Goal: Task Accomplishment & Management: Use online tool/utility

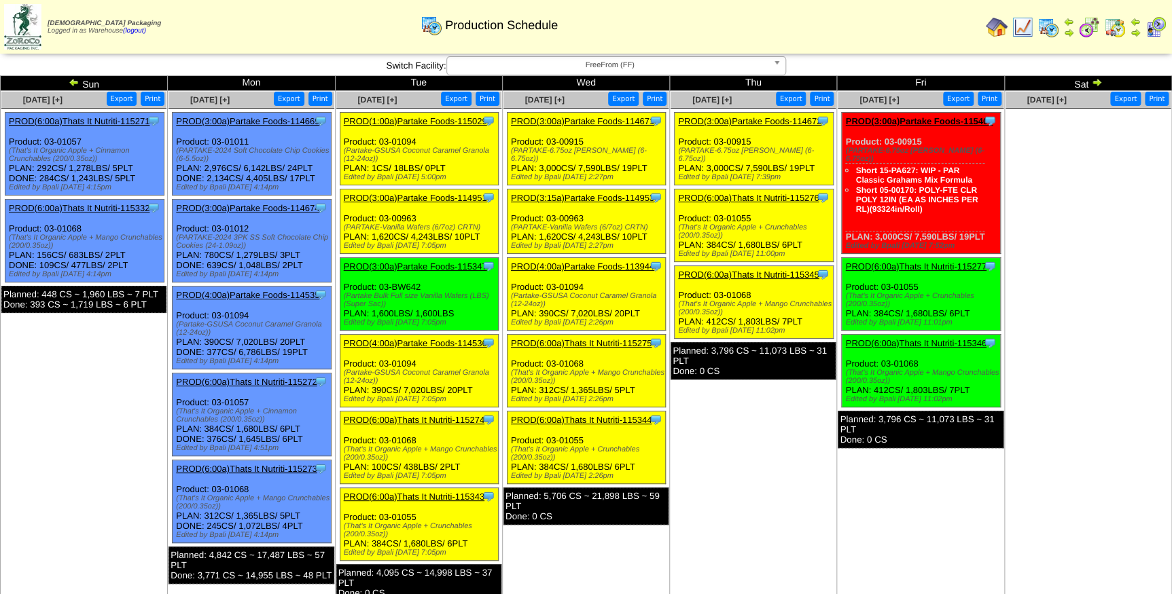
click at [537, 67] on span "FreeFrom (FF)" at bounding box center [609, 65] width 315 height 16
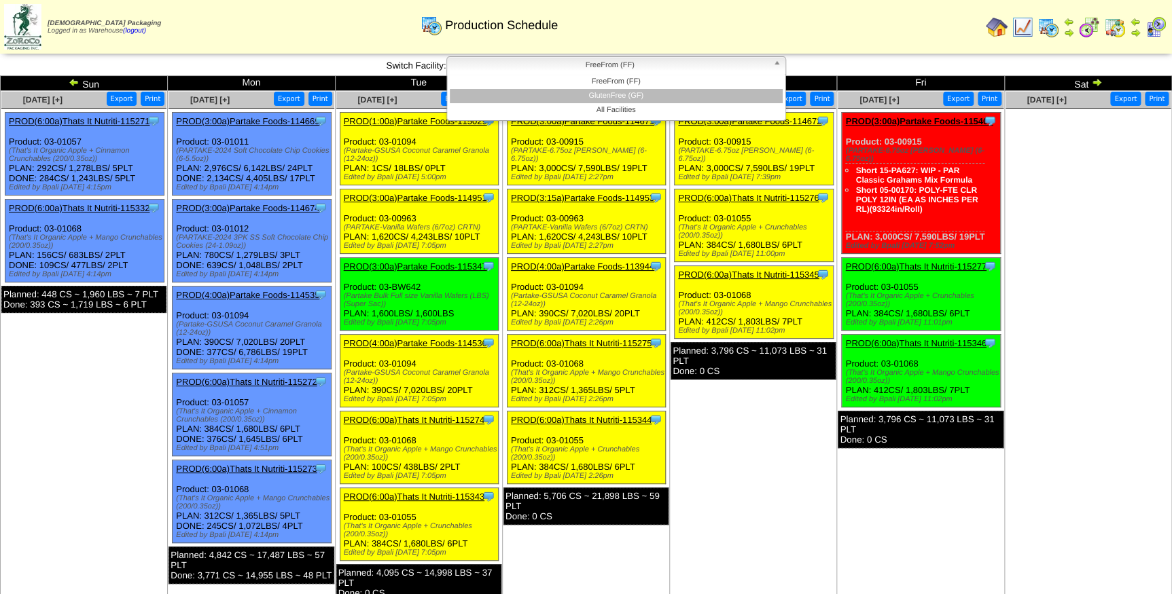
click at [542, 93] on li "GlutenFree (GF)" at bounding box center [616, 96] width 333 height 14
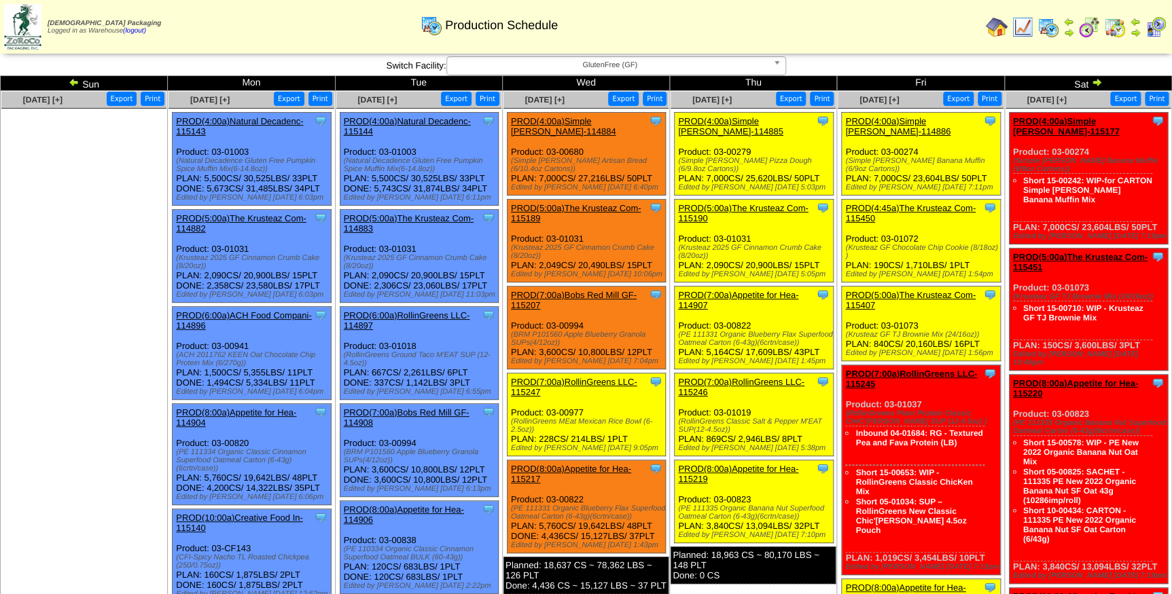
click at [924, 122] on link "PROD(4:00a)Simple [PERSON_NAME]-114886" at bounding box center [897, 126] width 105 height 20
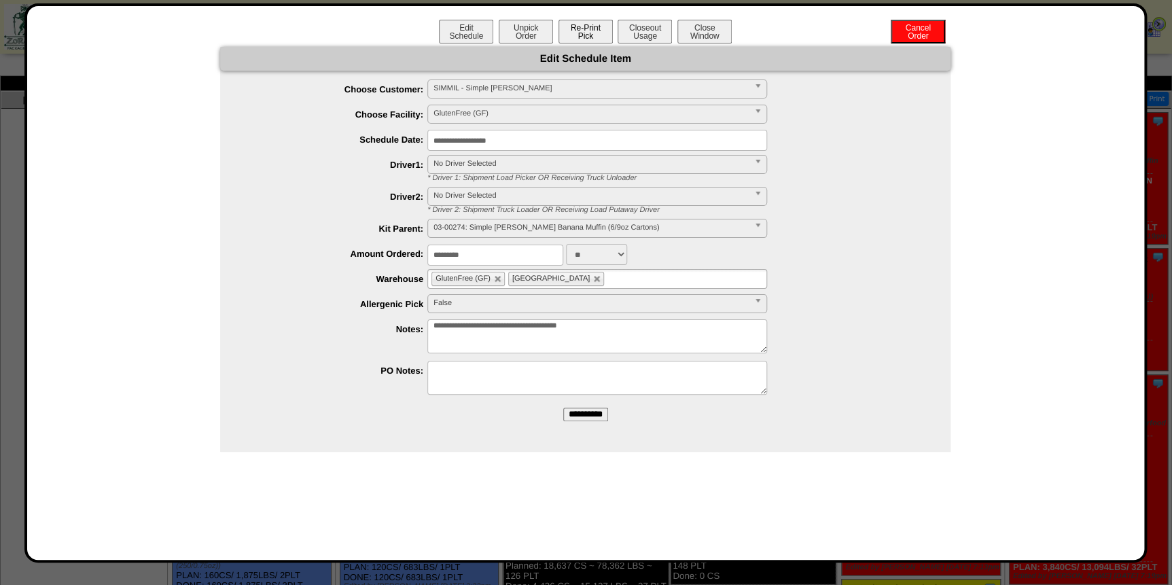
click at [590, 33] on button "Re-Print Pick" at bounding box center [585, 32] width 54 height 24
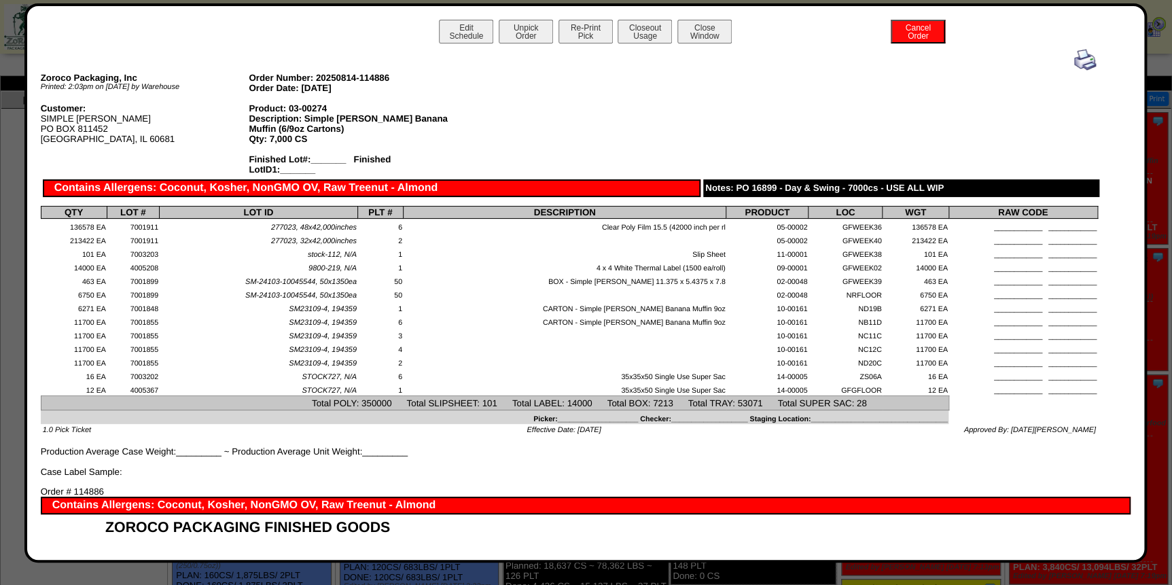
click at [1077, 63] on img at bounding box center [1085, 60] width 22 height 22
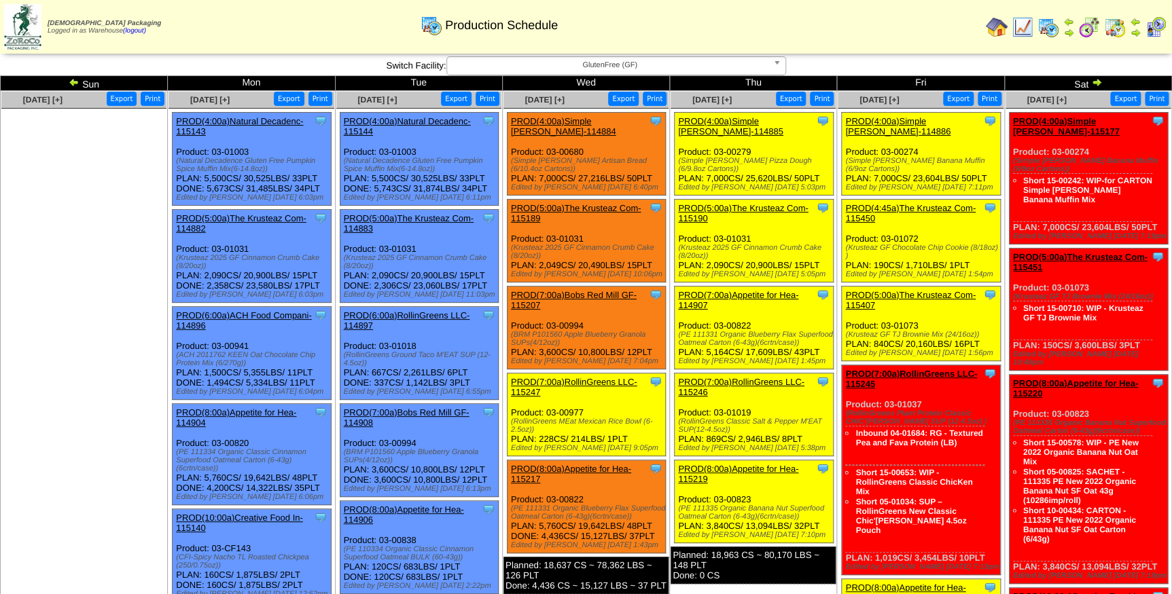
click at [933, 203] on link "PROD(4:45a)The Krusteaz Com-115450" at bounding box center [910, 213] width 130 height 20
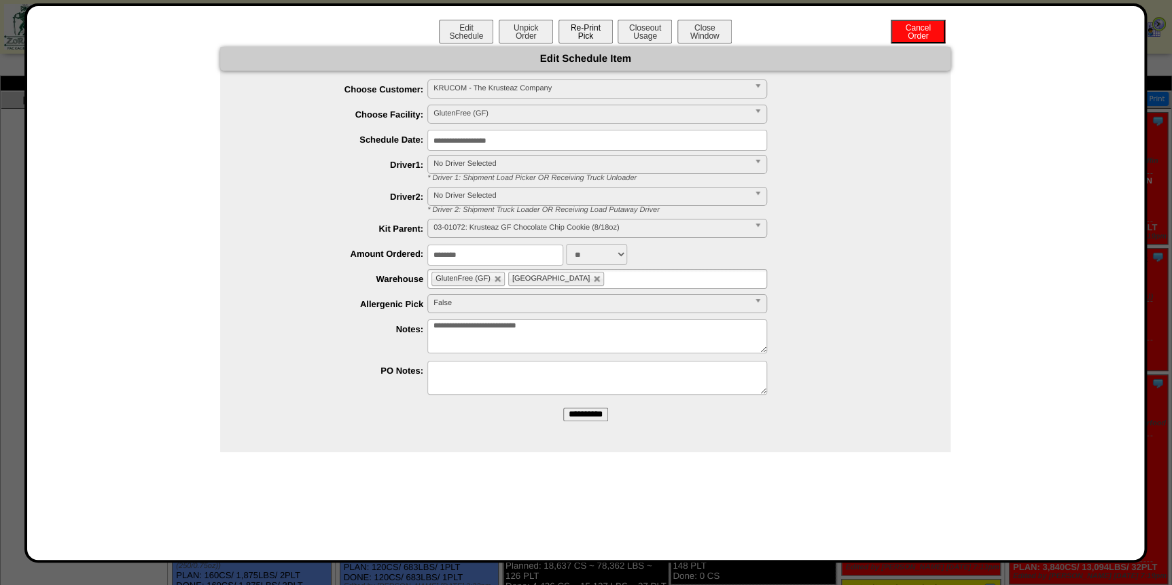
click at [578, 30] on button "Re-Print Pick" at bounding box center [585, 32] width 54 height 24
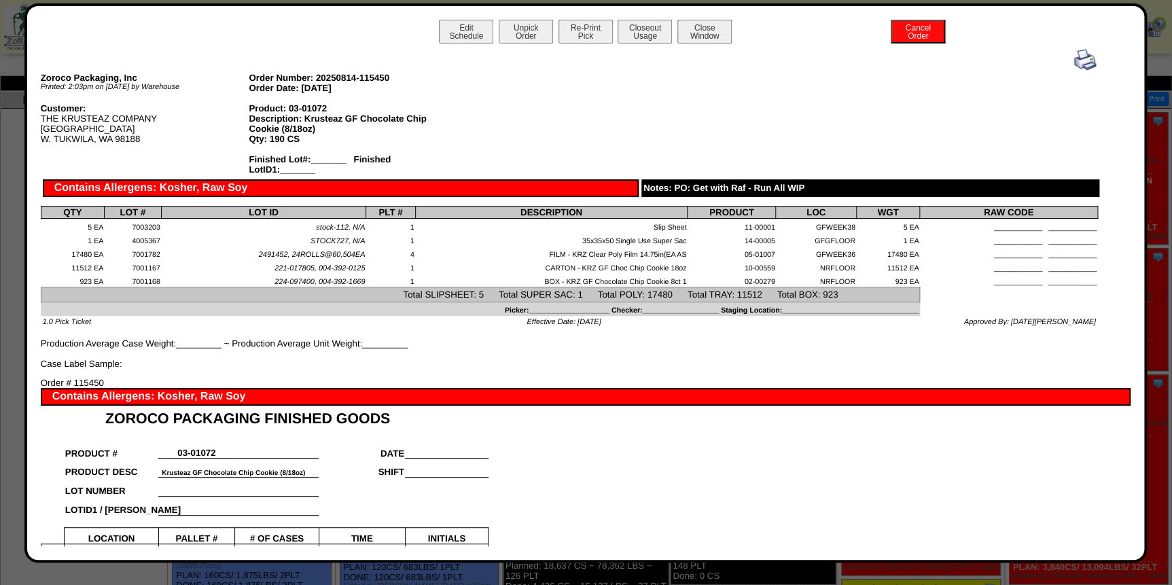
click at [1080, 64] on img at bounding box center [1085, 60] width 22 height 22
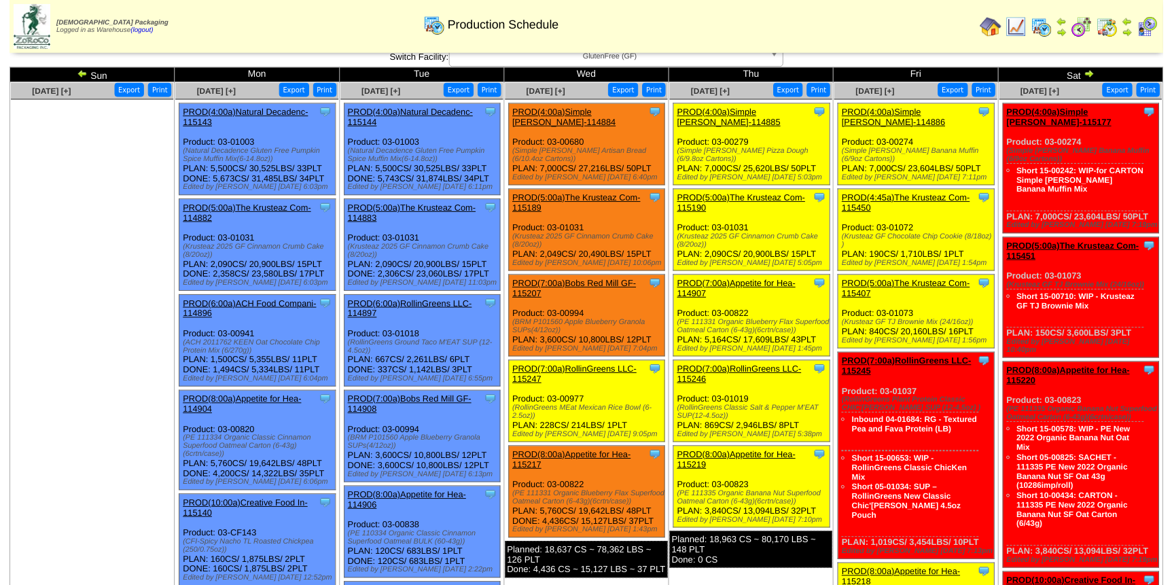
scroll to position [61, 0]
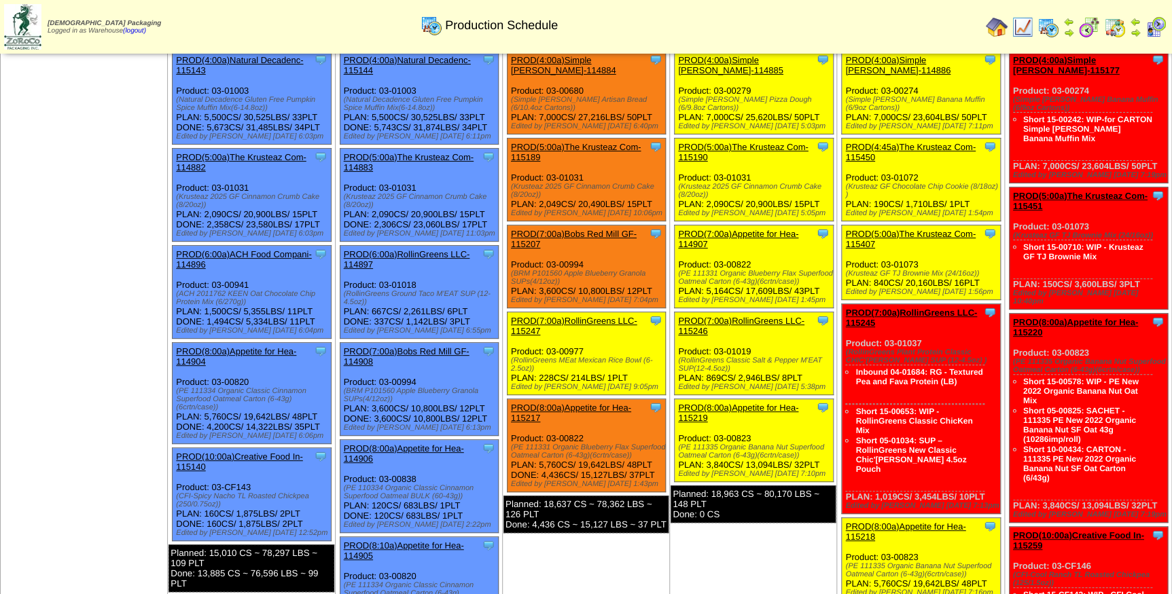
click at [927, 229] on link "PROD(5:00a)The Krusteaz Com-115407" at bounding box center [910, 239] width 130 height 20
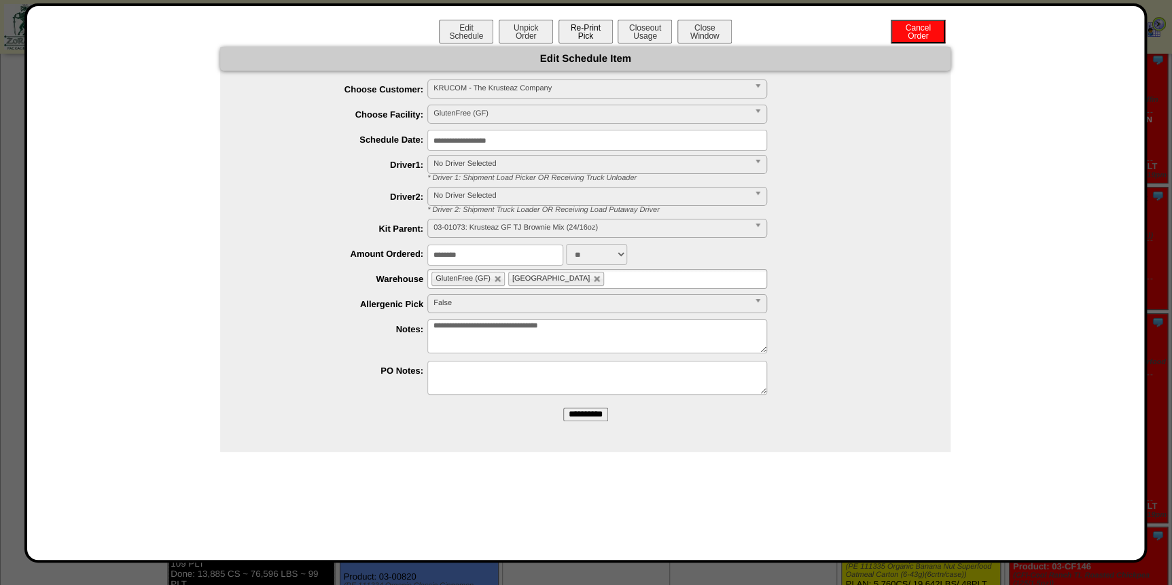
click at [595, 30] on button "Re-Print Pick" at bounding box center [585, 32] width 54 height 24
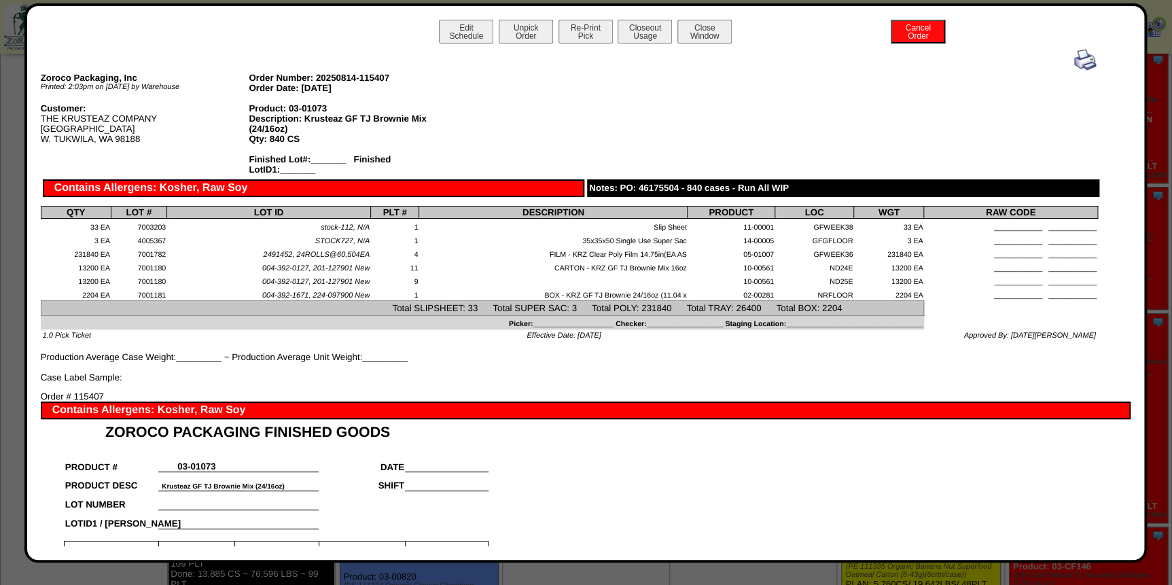
click at [1077, 58] on img at bounding box center [1085, 60] width 22 height 22
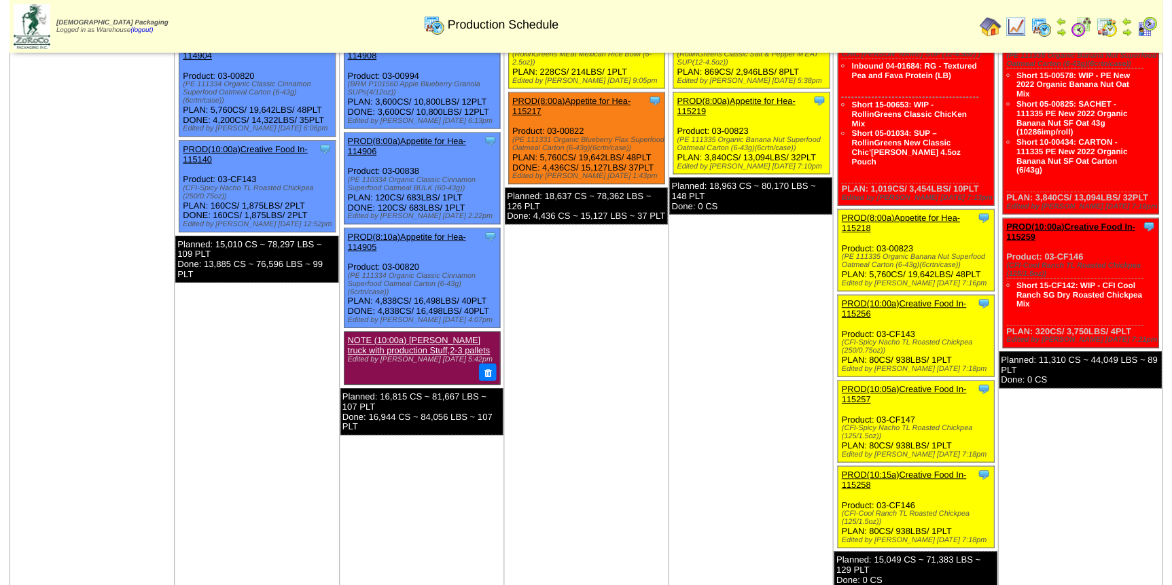
scroll to position [370, 0]
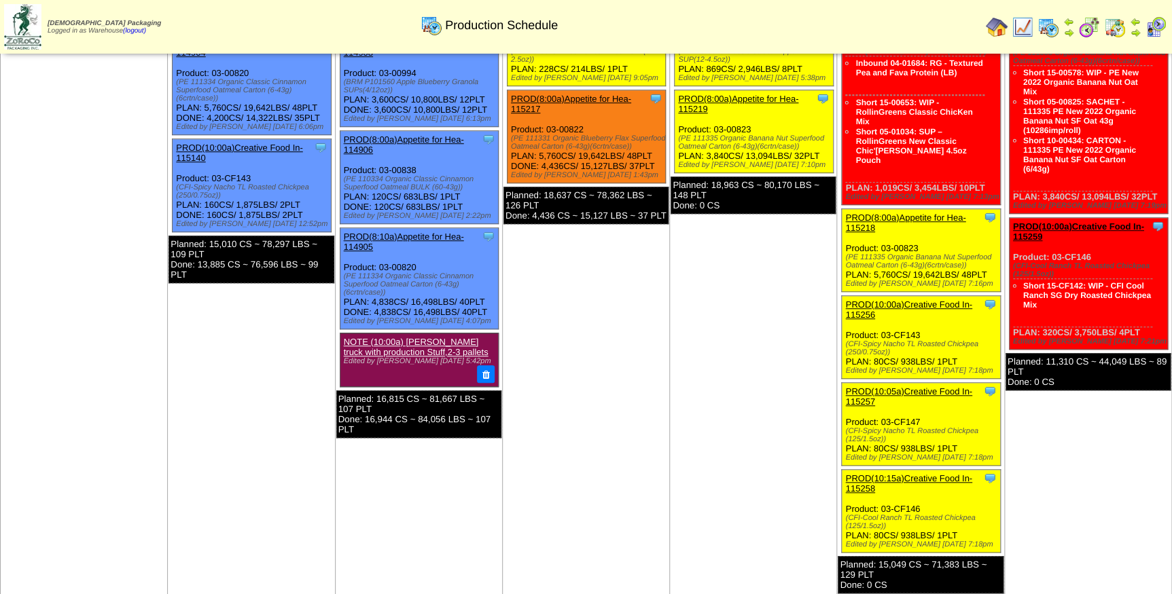
click at [912, 213] on link "PROD(8:00a)Appetite for Hea-115218" at bounding box center [905, 223] width 120 height 20
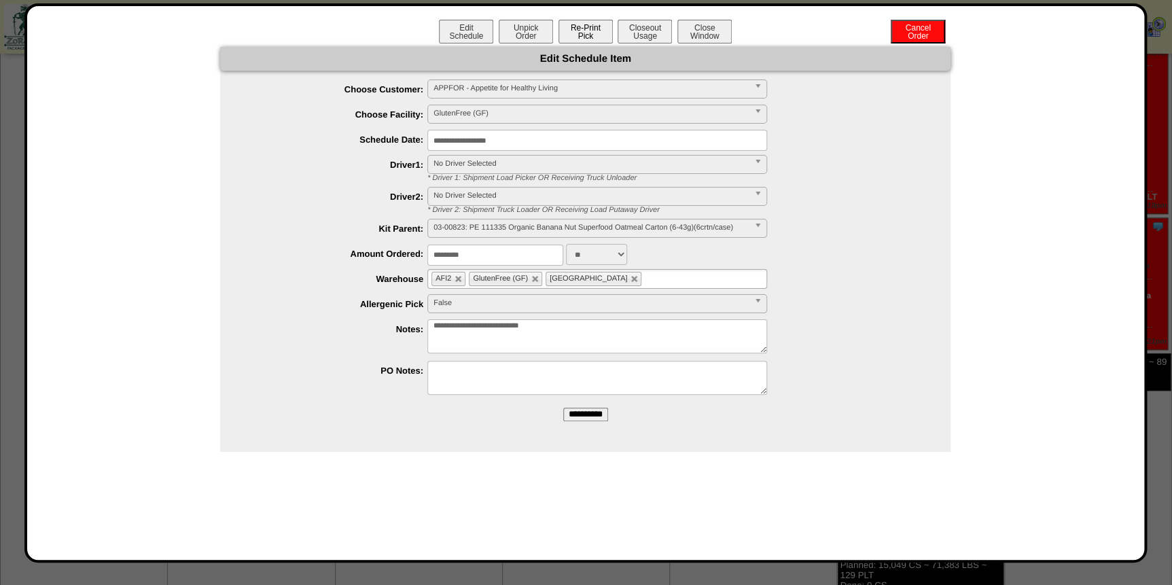
click at [602, 33] on button "Re-Print Pick" at bounding box center [585, 32] width 54 height 24
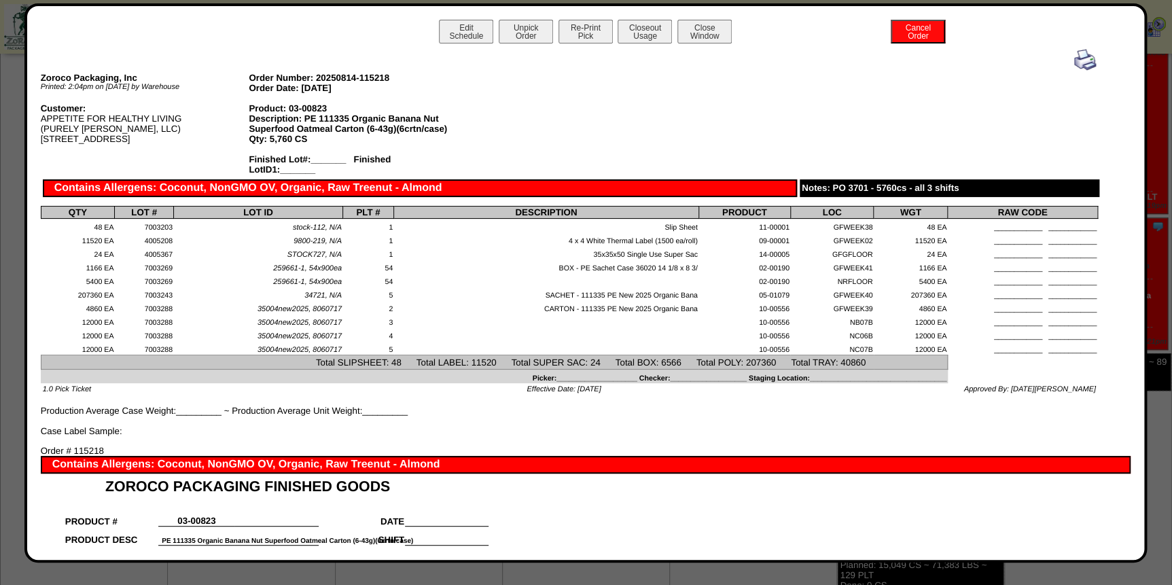
click at [1074, 55] on img at bounding box center [1085, 60] width 22 height 22
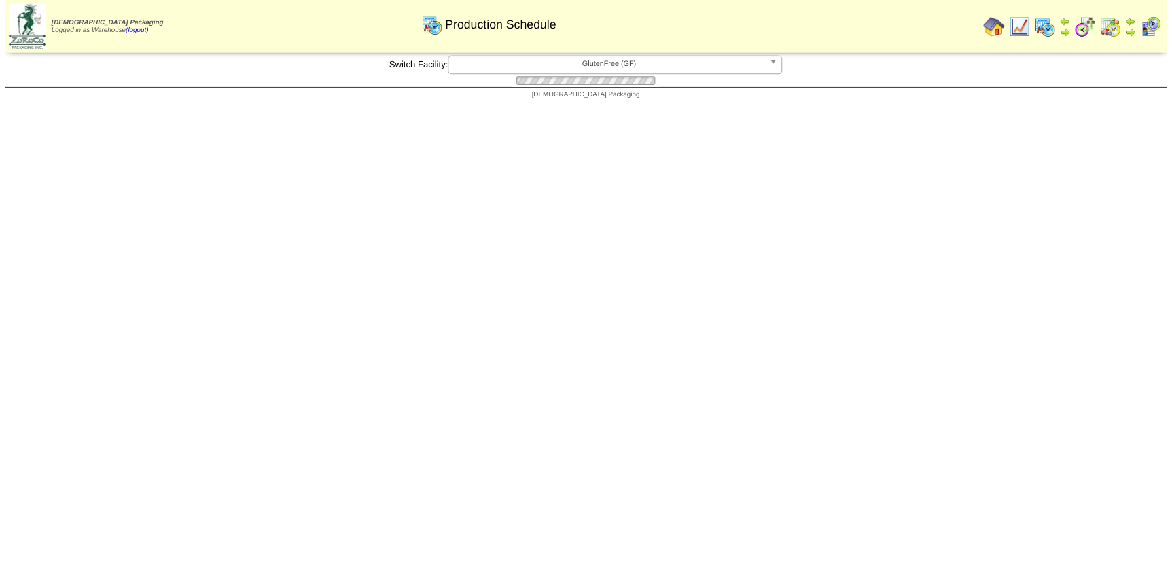
scroll to position [370, 0]
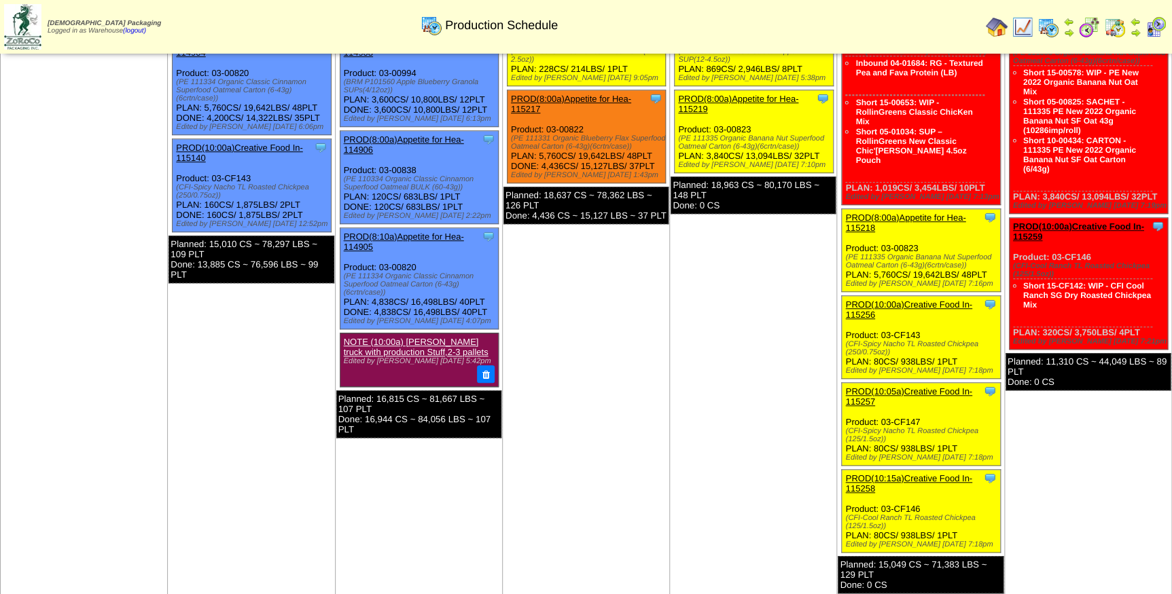
click at [935, 300] on link "PROD(10:00a)Creative Food In-115256" at bounding box center [908, 310] width 126 height 20
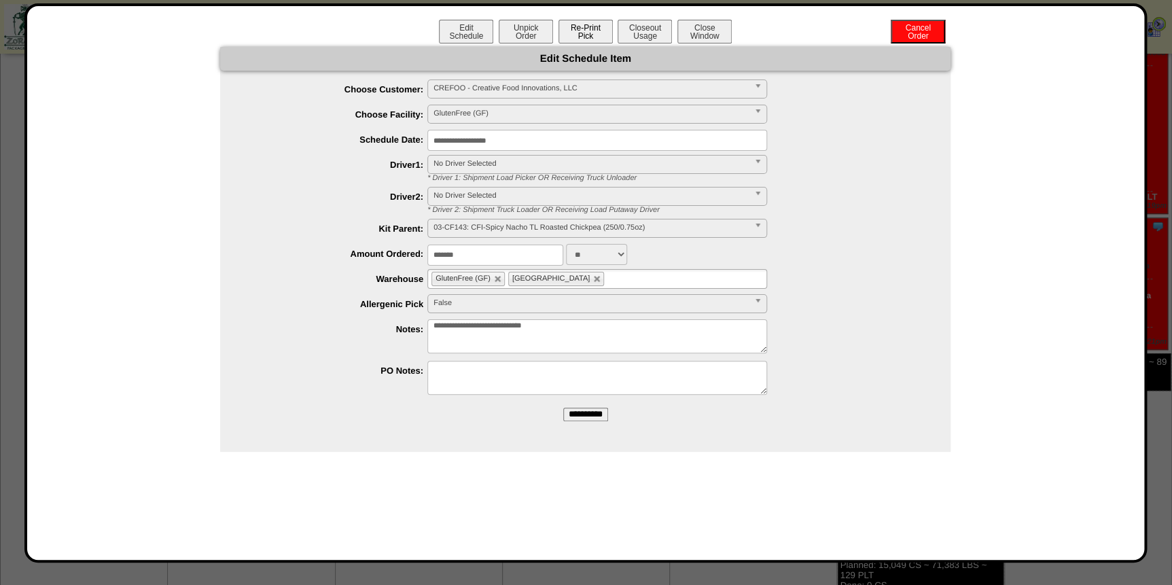
click at [570, 34] on button "Re-Print Pick" at bounding box center [585, 32] width 54 height 24
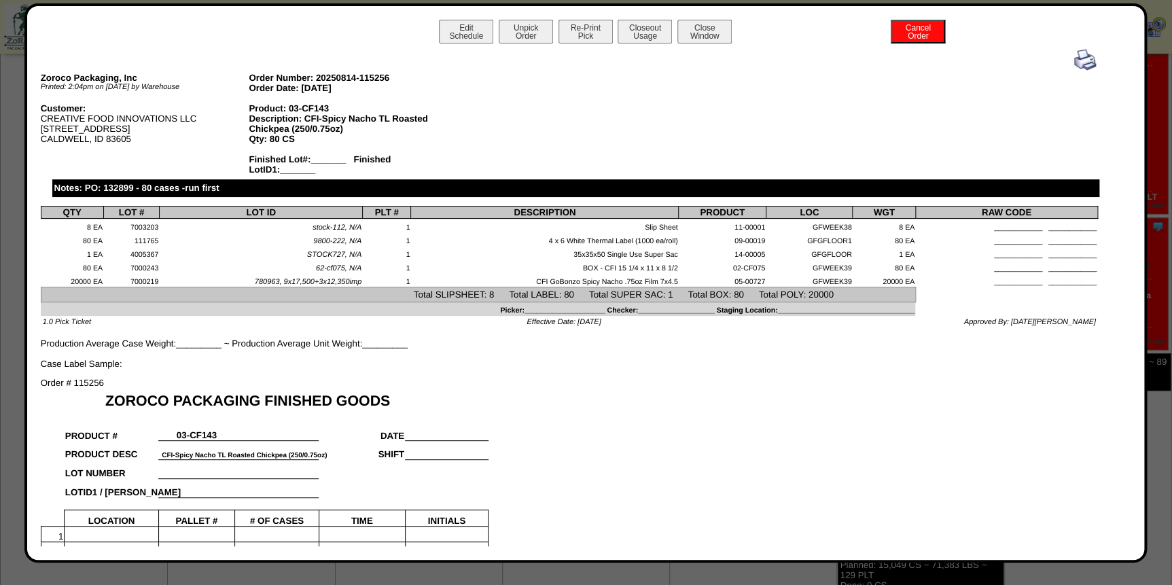
click at [1075, 59] on img at bounding box center [1085, 60] width 22 height 22
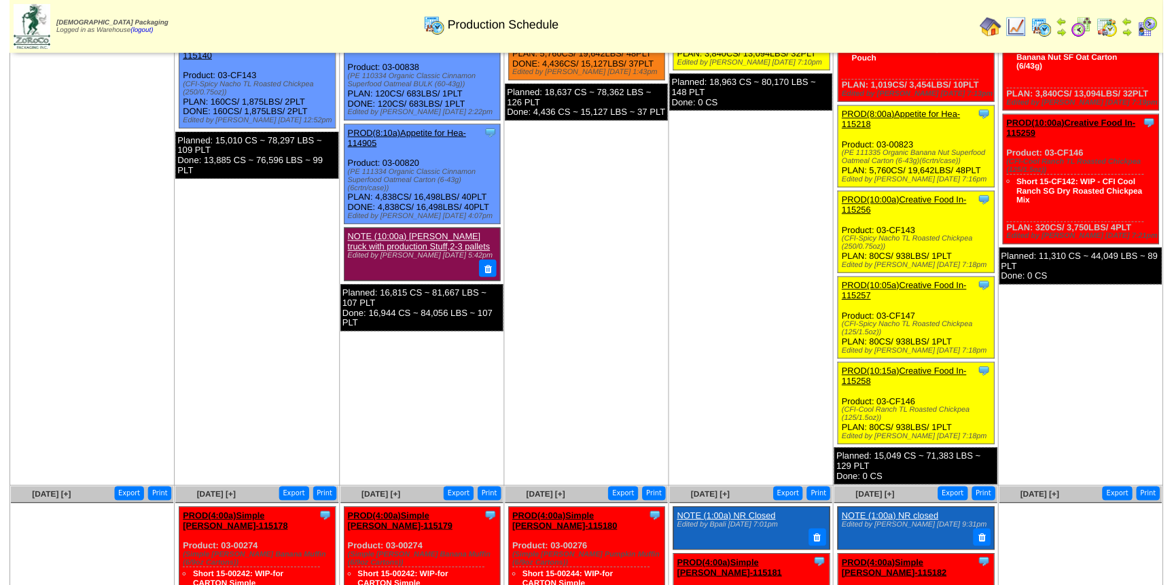
scroll to position [494, 0]
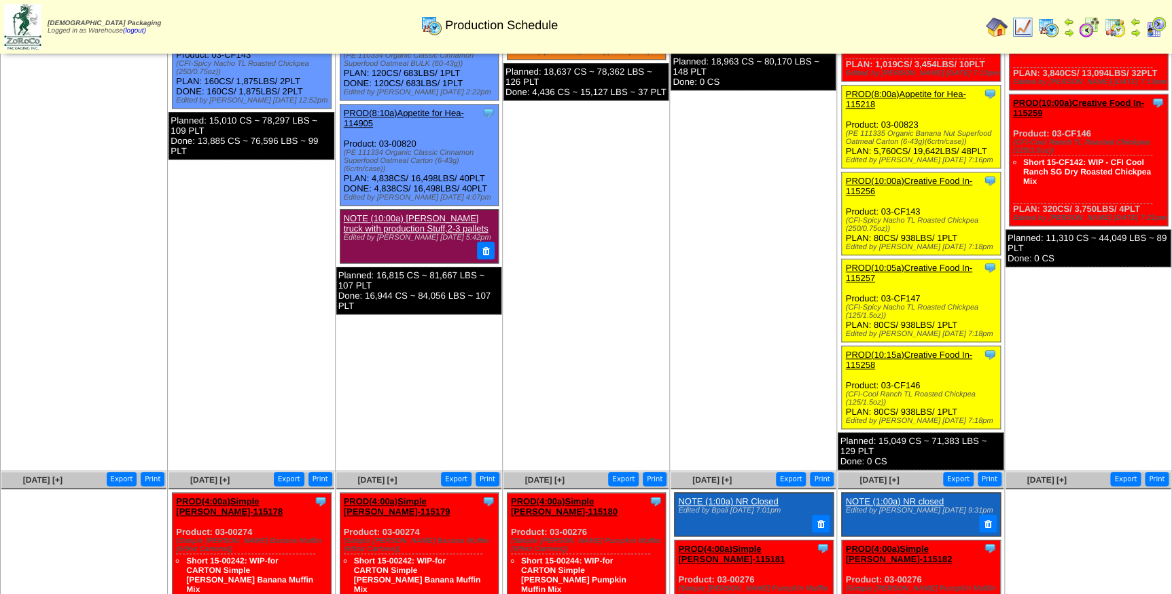
click at [916, 263] on link "PROD(10:05a)Creative Food In-115257" at bounding box center [908, 273] width 126 height 20
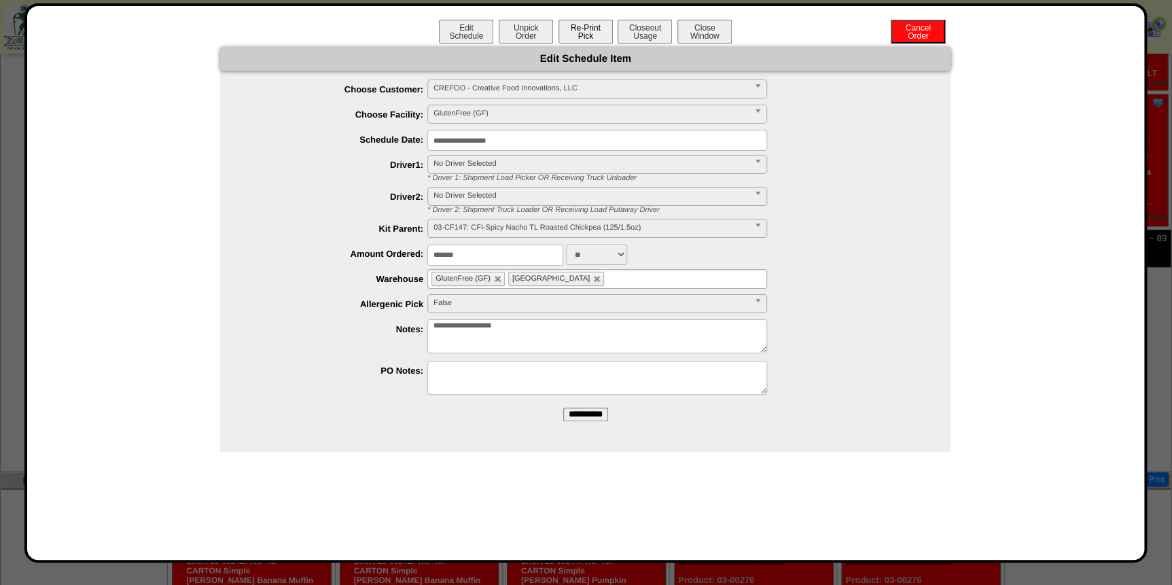
click at [593, 34] on button "Re-Print Pick" at bounding box center [585, 32] width 54 height 24
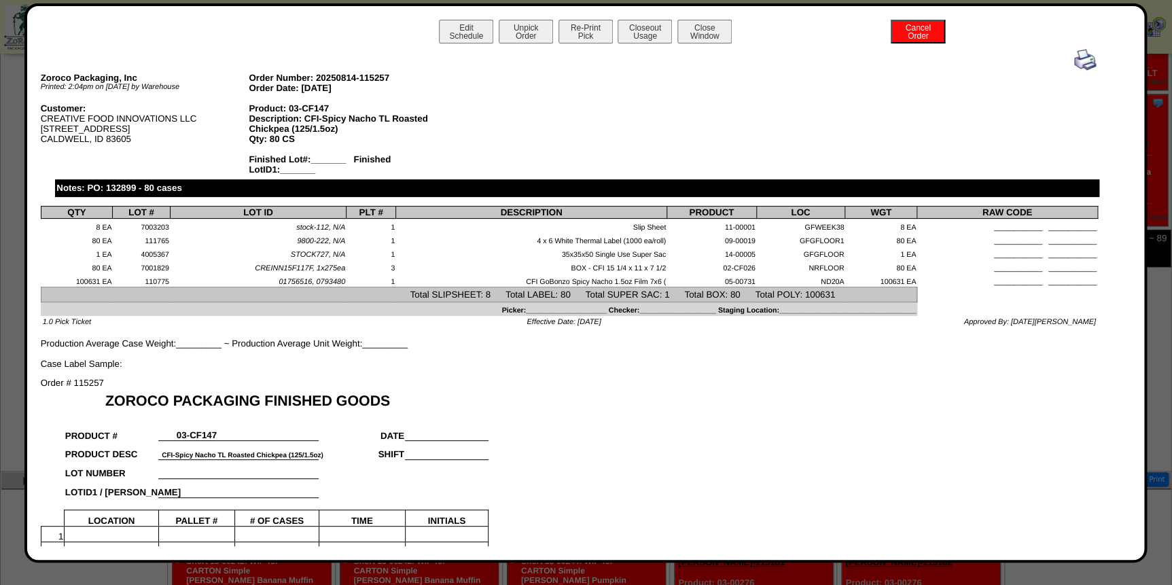
click at [1074, 62] on img at bounding box center [1085, 60] width 22 height 22
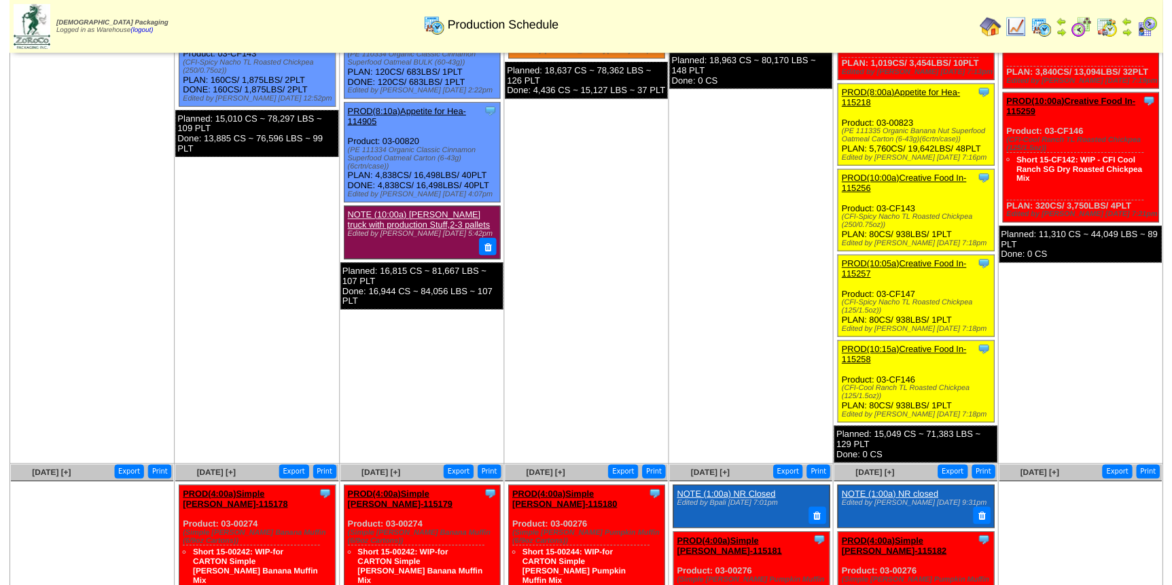
scroll to position [556, 0]
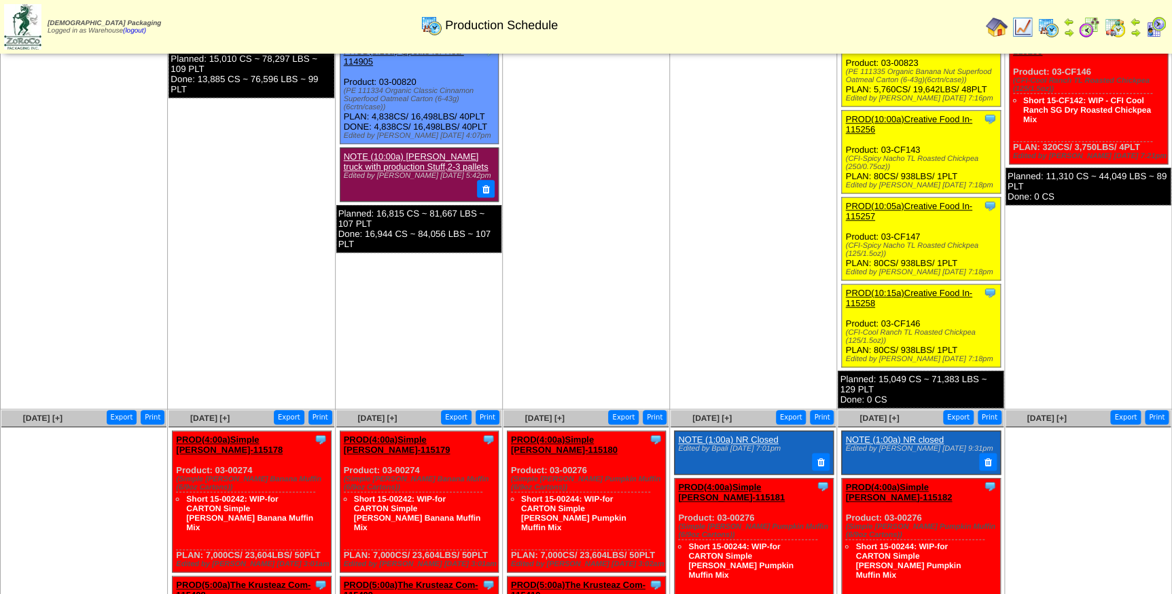
click at [924, 288] on link "PROD(10:15a)Creative Food In-115258" at bounding box center [908, 298] width 126 height 20
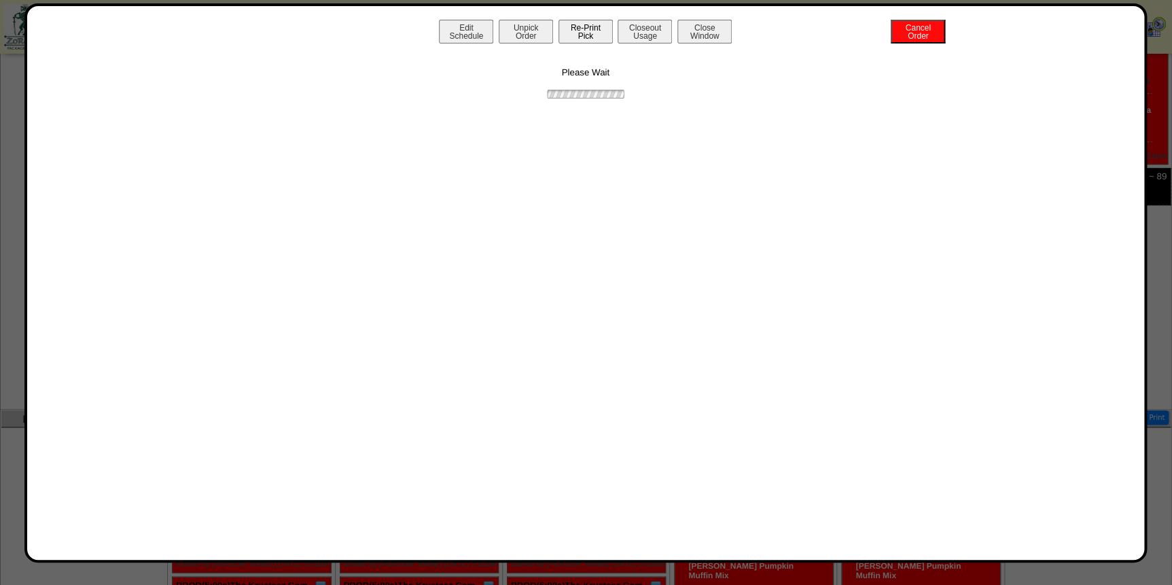
click at [593, 31] on button "Re-Print Pick" at bounding box center [585, 32] width 54 height 24
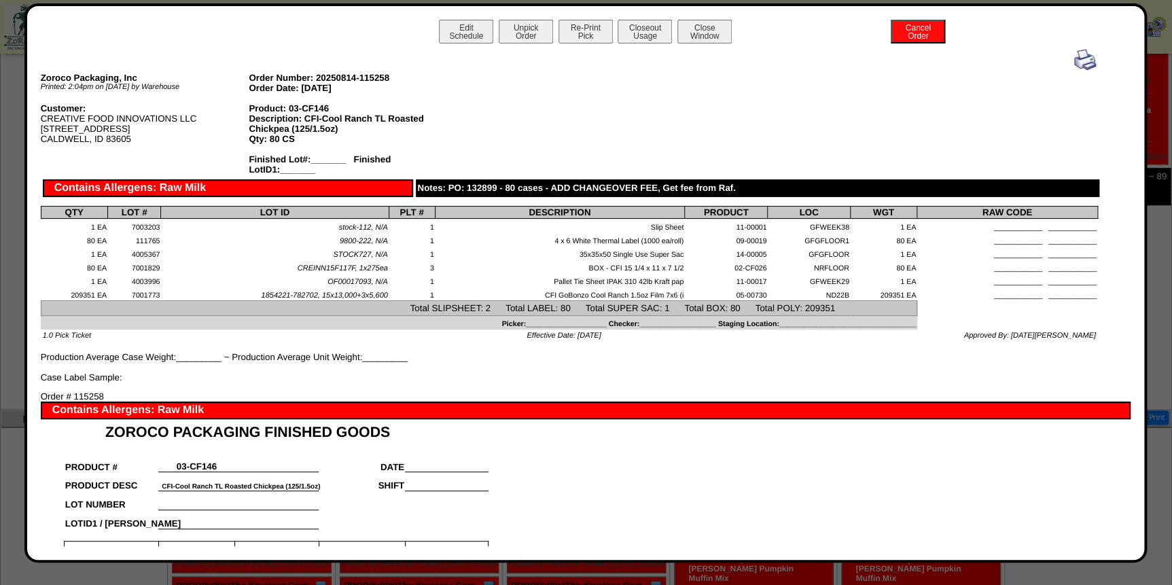
click at [1074, 60] on img at bounding box center [1085, 60] width 22 height 22
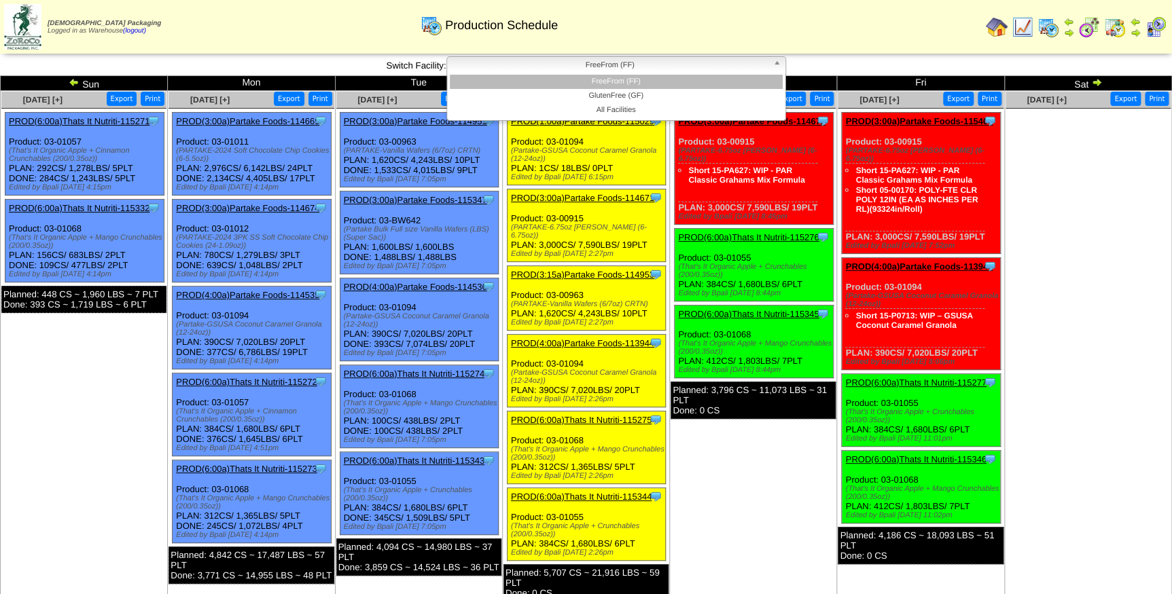
click at [679, 74] on link "FreeFrom (FF)" at bounding box center [616, 65] width 340 height 19
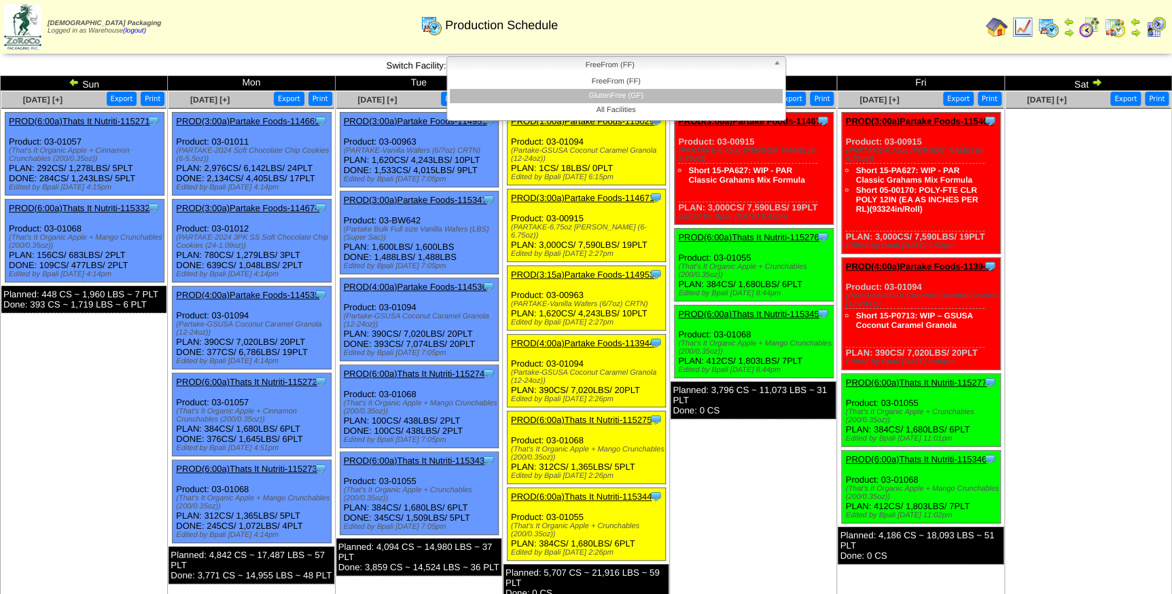
click at [658, 95] on li "GlutenFree (GF)" at bounding box center [616, 96] width 333 height 14
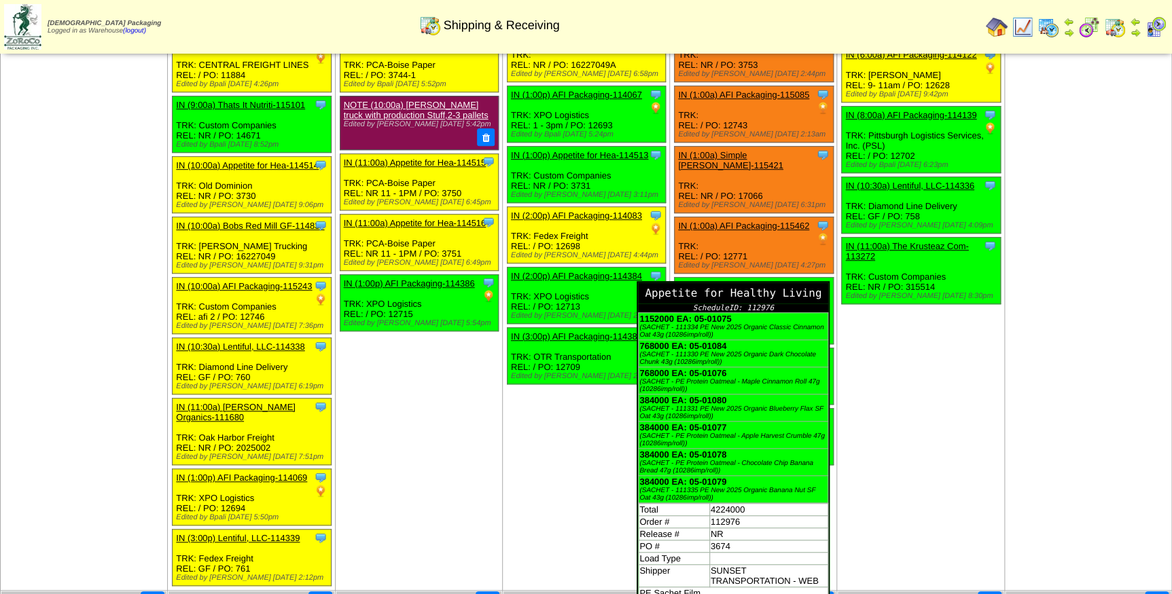
scroll to position [308, 0]
